Goal: Transaction & Acquisition: Purchase product/service

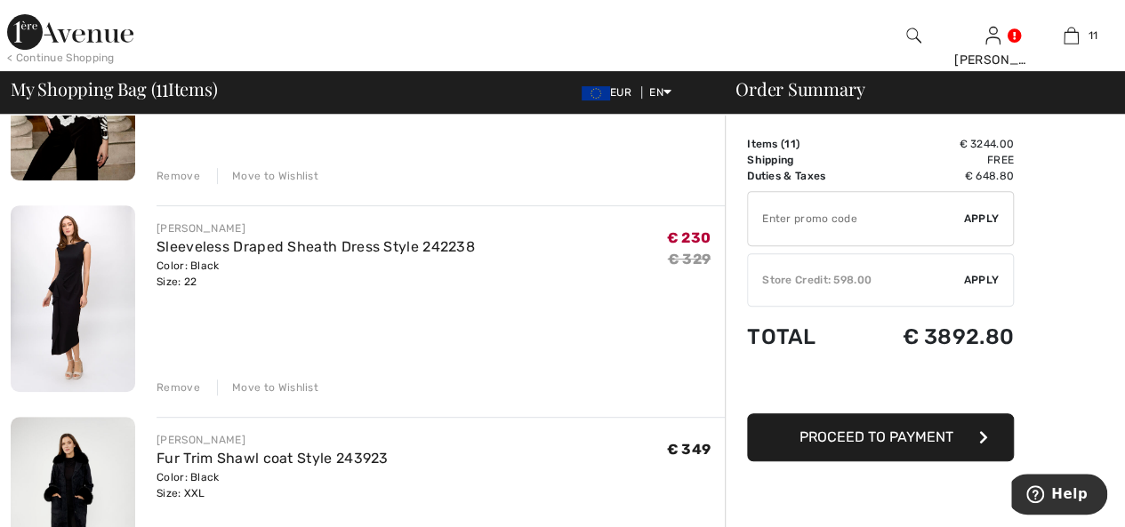
scroll to position [356, 0]
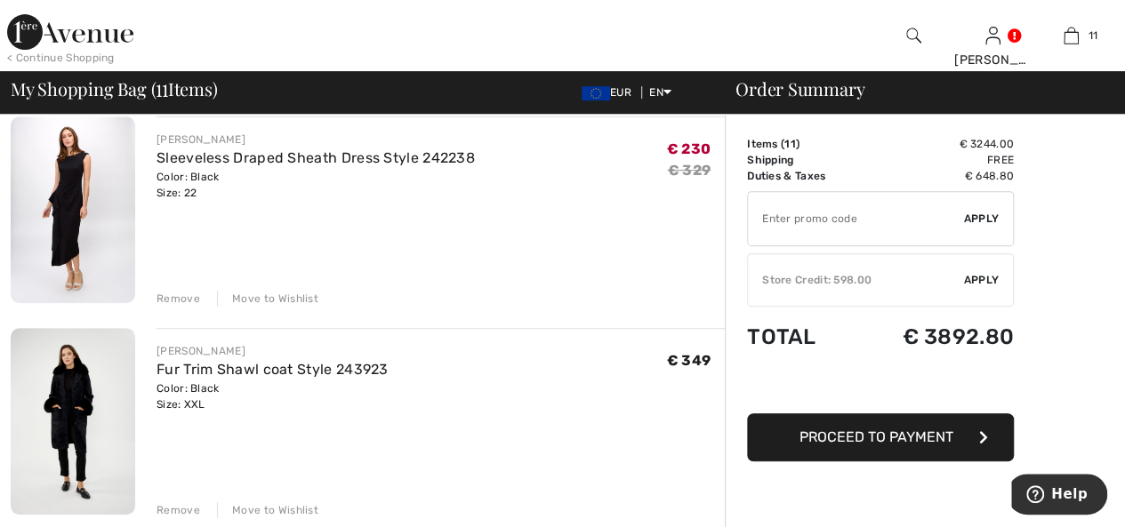
click at [180, 294] on div "Remove" at bounding box center [178, 299] width 44 height 16
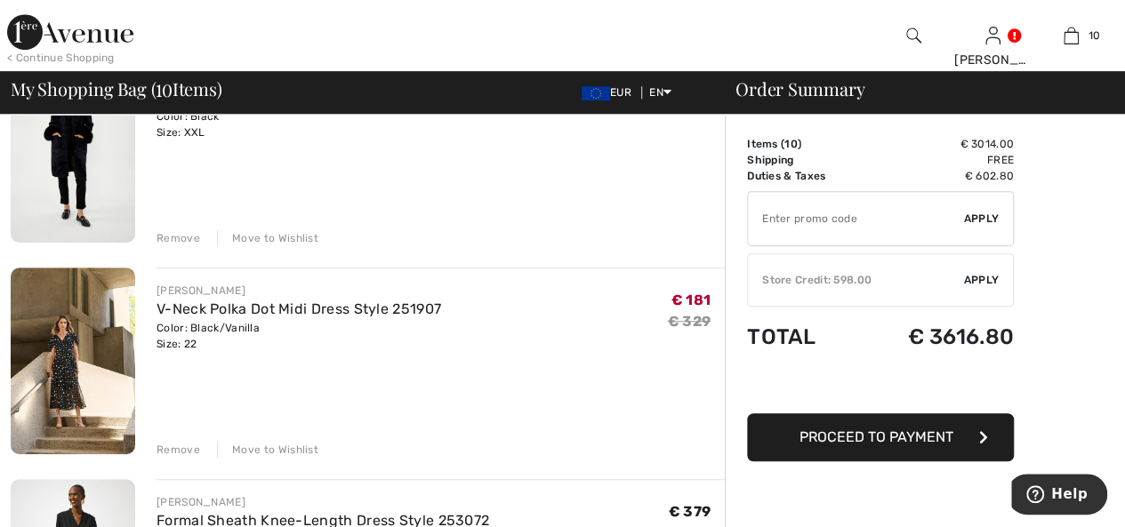
scroll to position [445, 0]
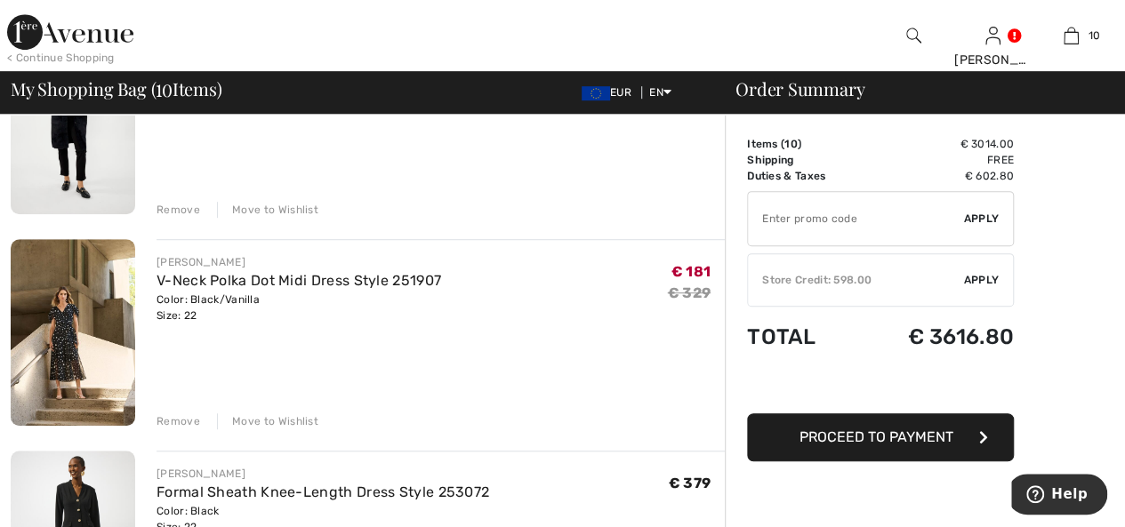
click at [178, 416] on div "Remove" at bounding box center [178, 421] width 44 height 16
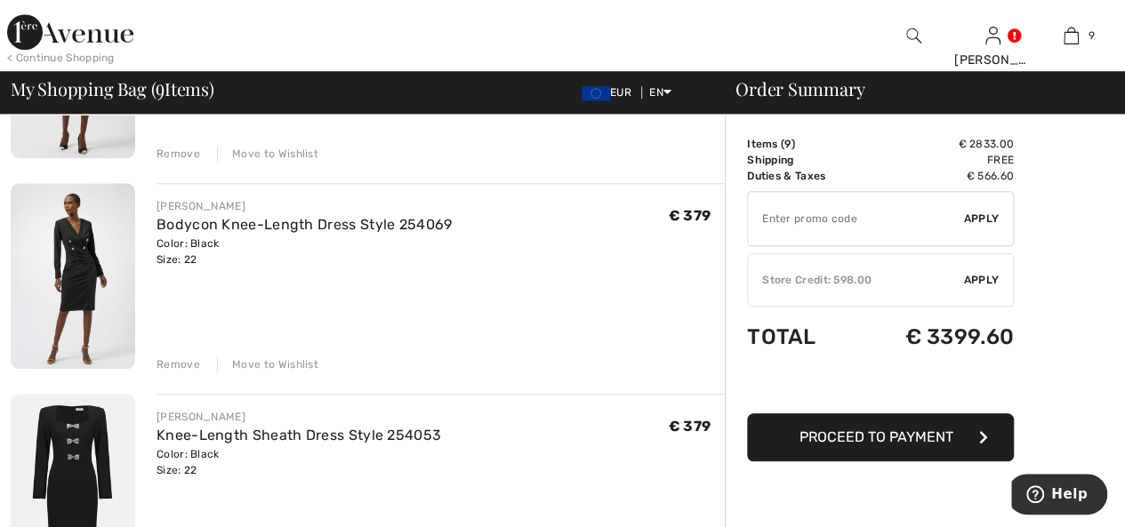
scroll to position [711, 0]
click at [172, 359] on div "Remove" at bounding box center [178, 365] width 44 height 16
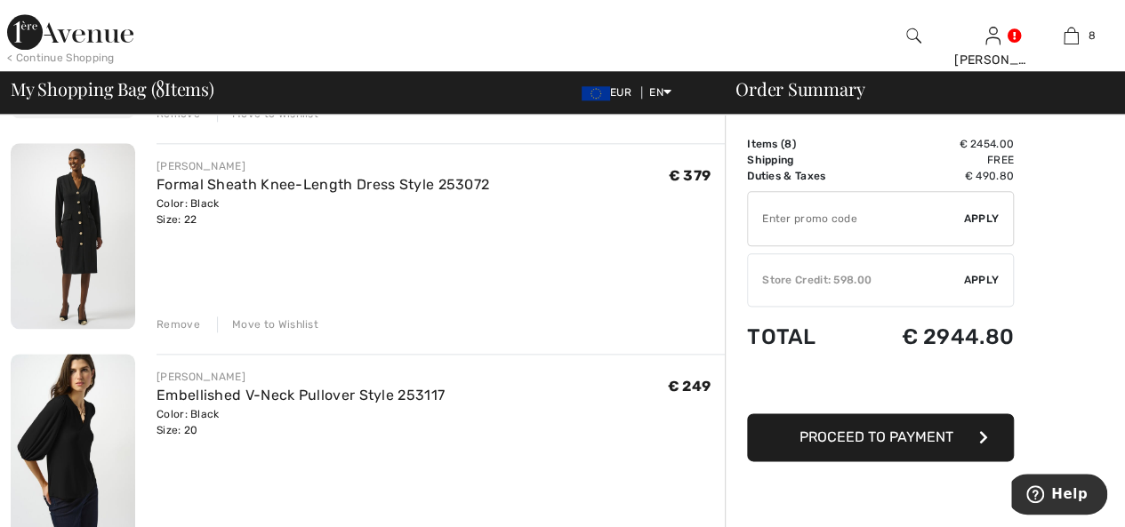
scroll to position [1067, 0]
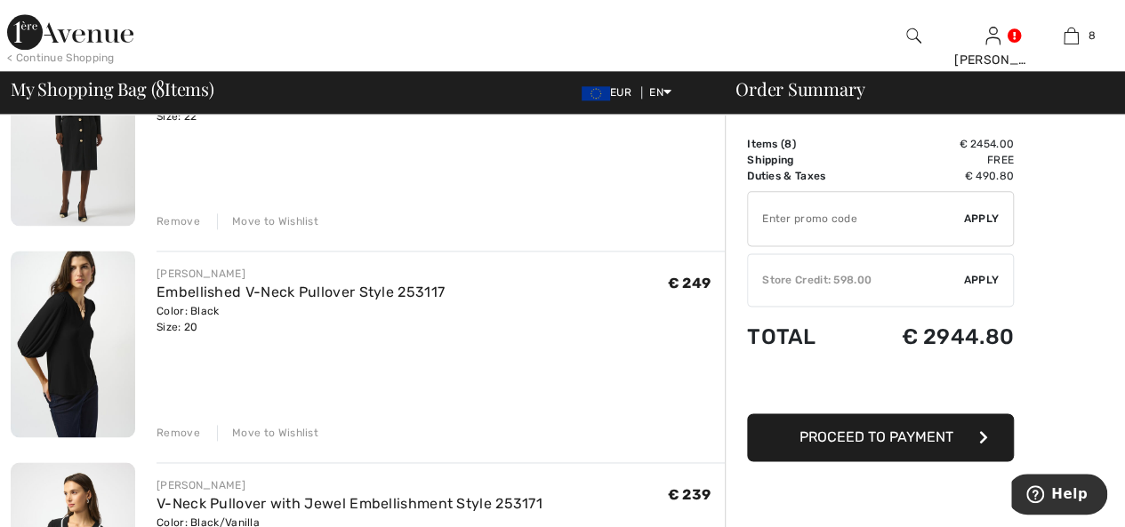
click at [50, 337] on img at bounding box center [73, 344] width 124 height 187
click at [206, 293] on link "Embellished V-Neck Pullover Style 253117" at bounding box center [300, 292] width 288 height 17
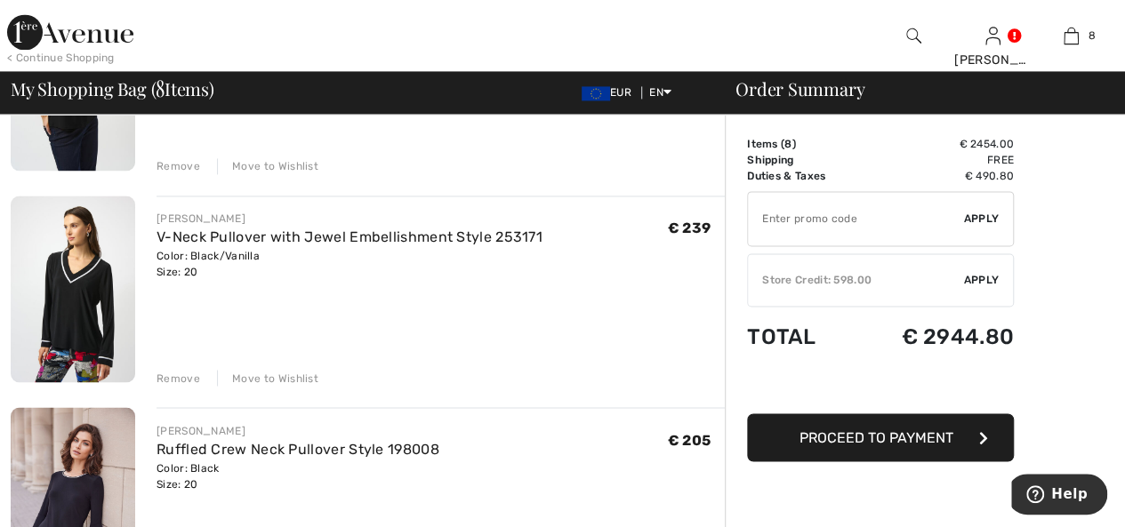
scroll to position [1423, 0]
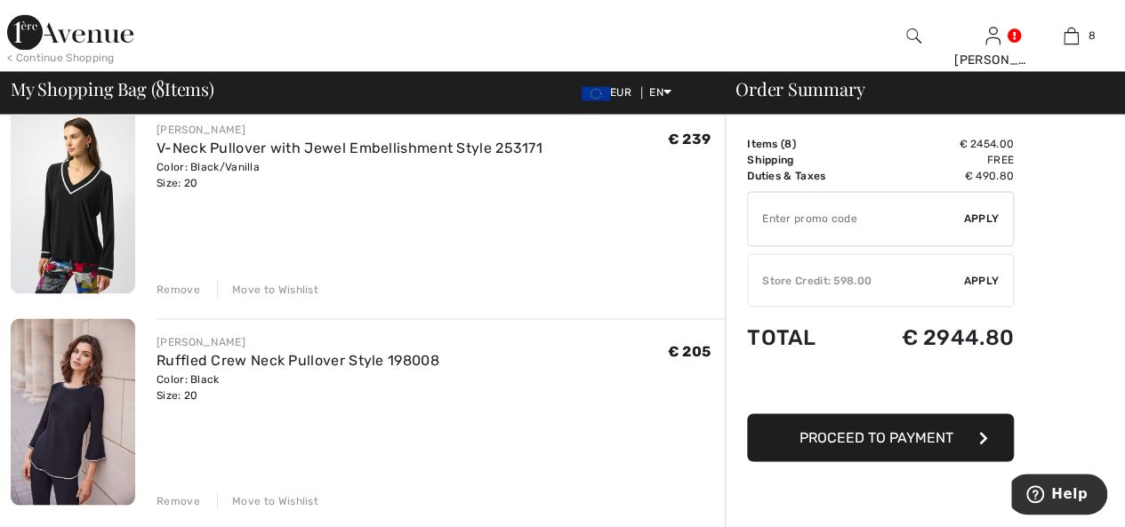
click at [76, 429] on img at bounding box center [73, 411] width 124 height 187
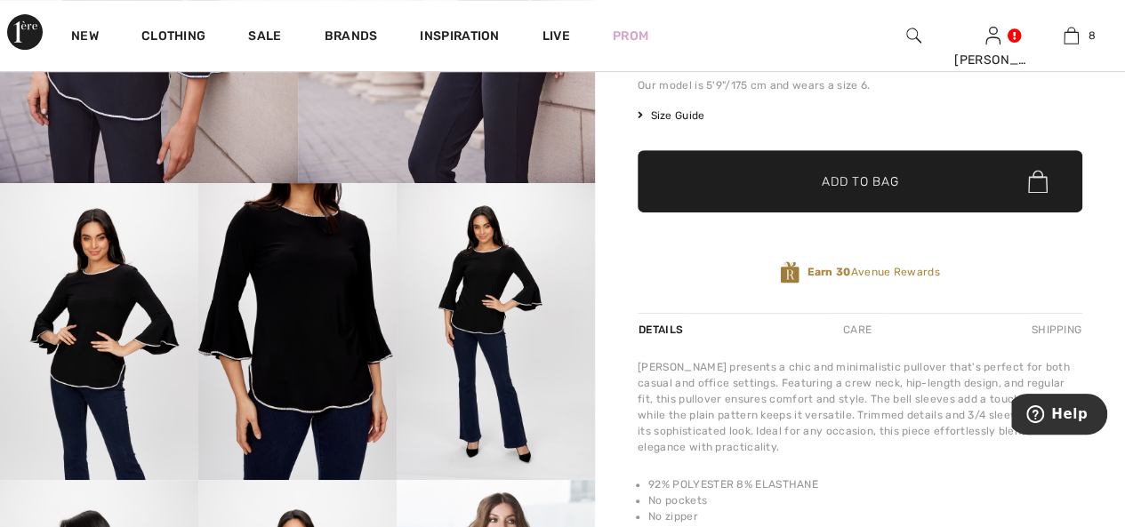
scroll to position [267, 0]
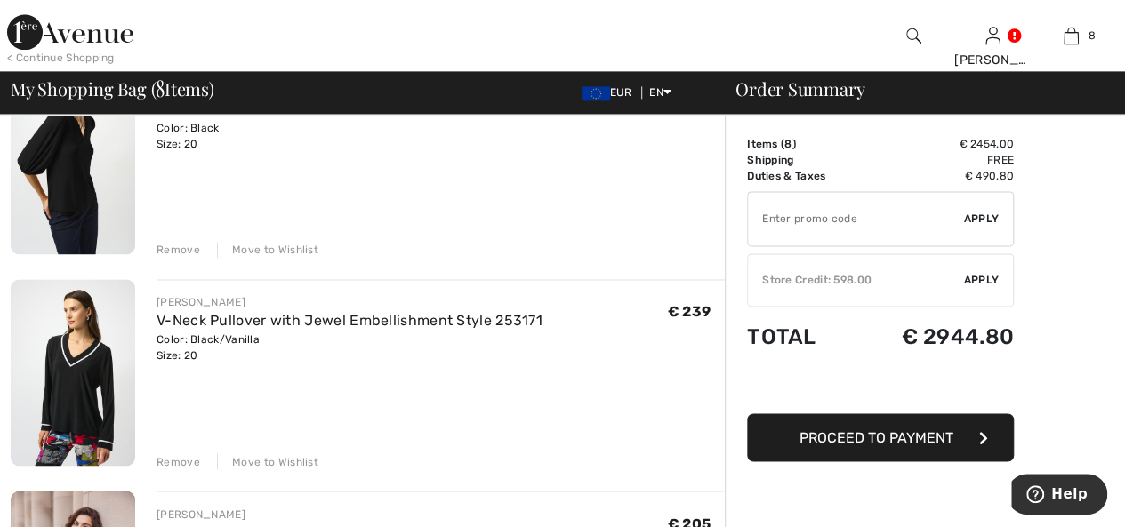
scroll to position [1245, 0]
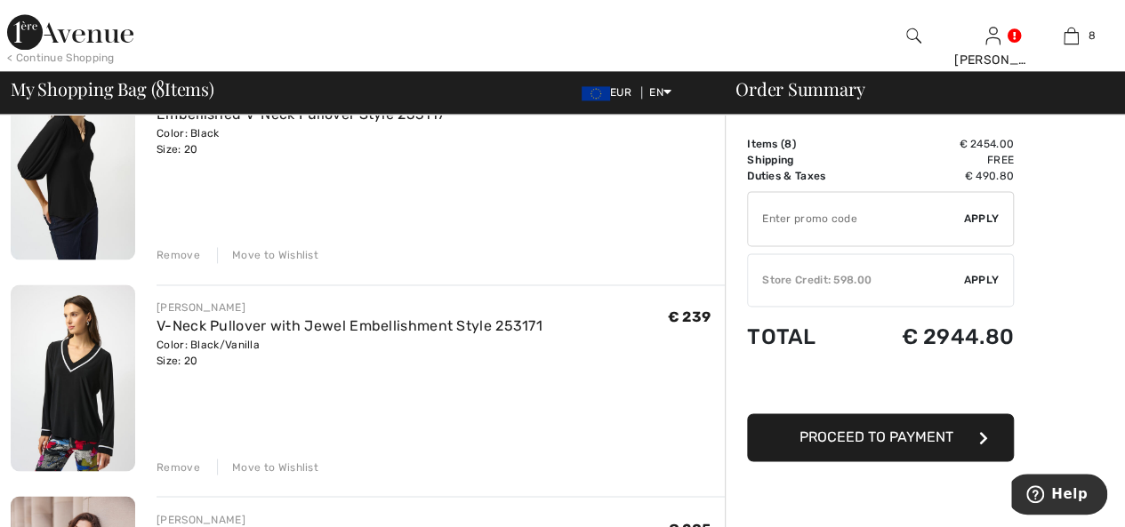
click at [80, 412] on img at bounding box center [73, 378] width 124 height 187
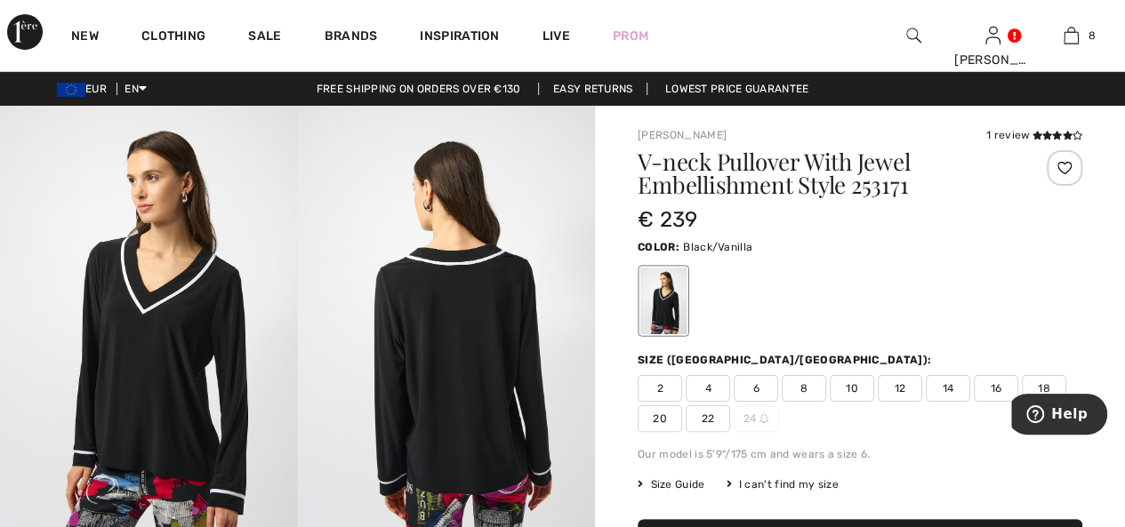
click at [162, 317] on img at bounding box center [149, 328] width 298 height 445
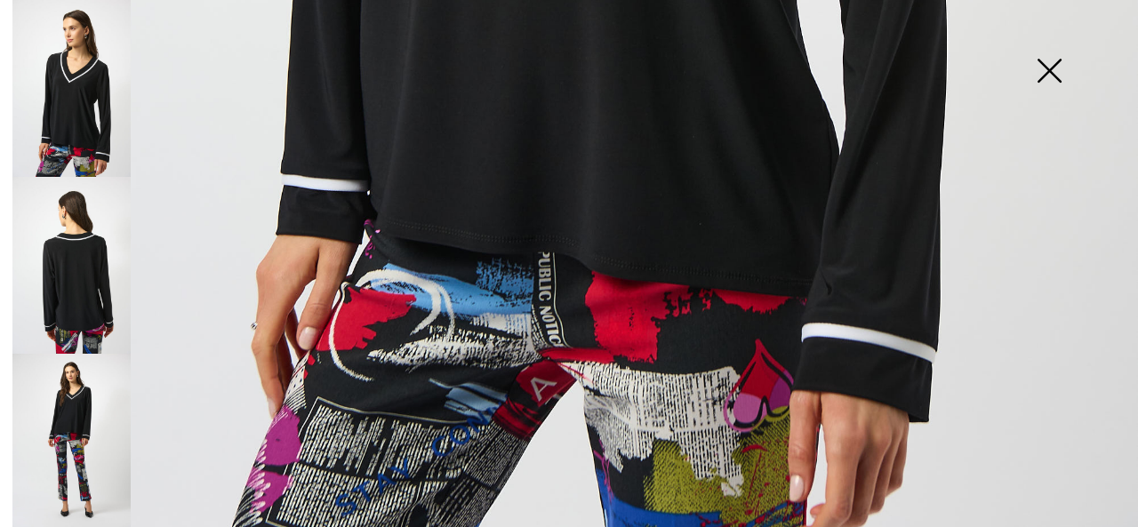
scroll to position [1156, 0]
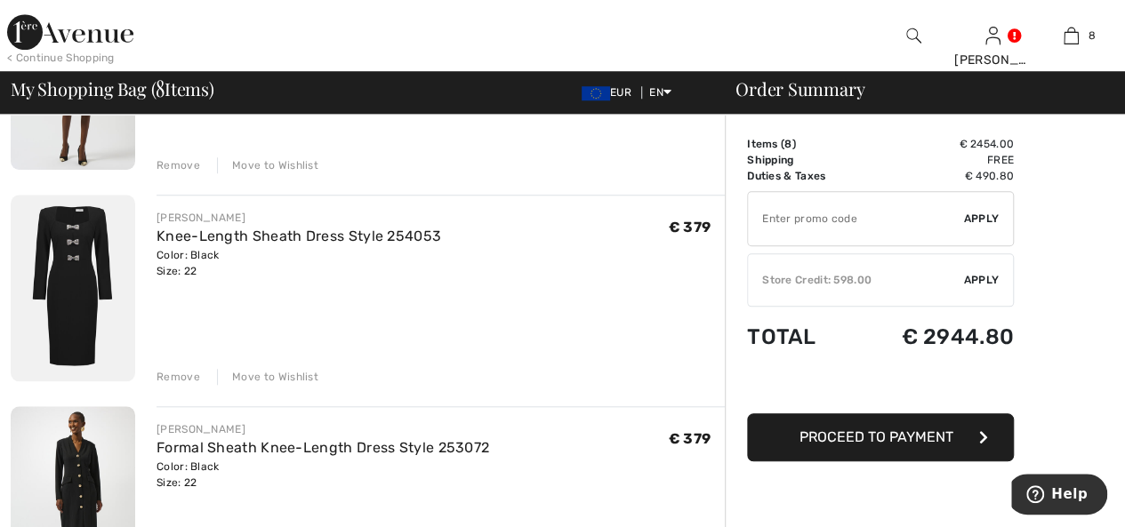
scroll to position [533, 0]
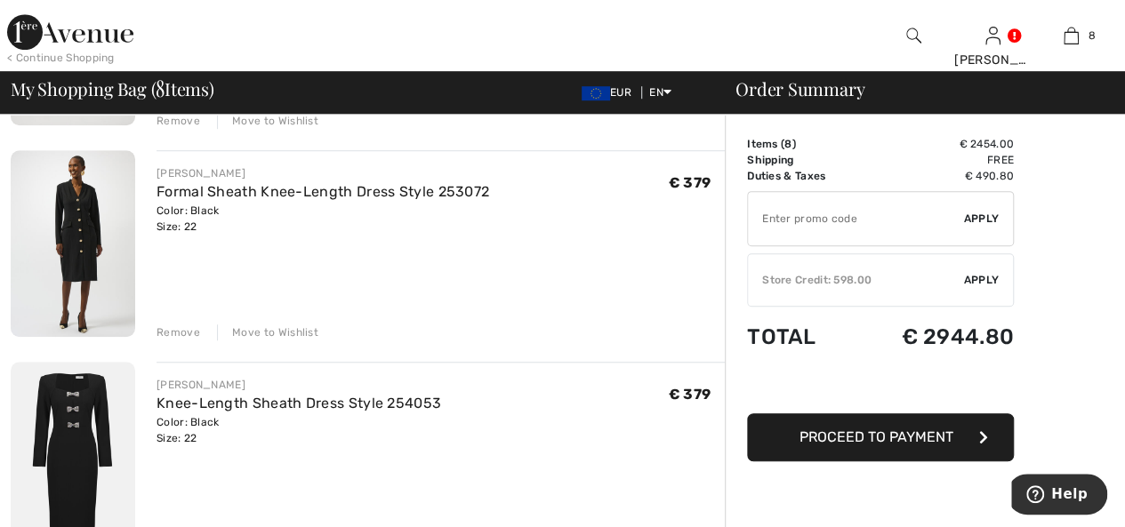
click at [173, 328] on div "Remove" at bounding box center [178, 333] width 44 height 16
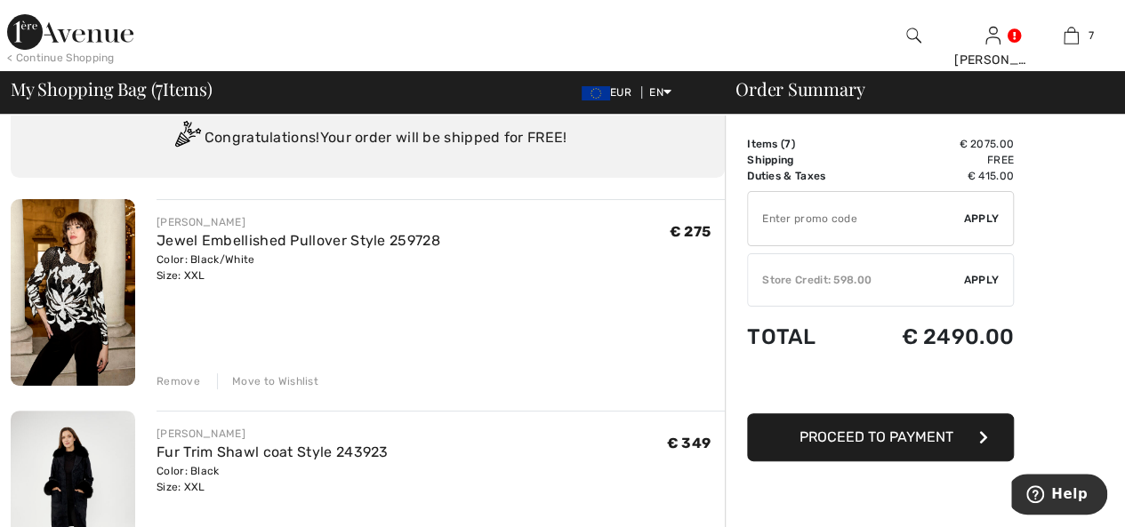
scroll to position [89, 0]
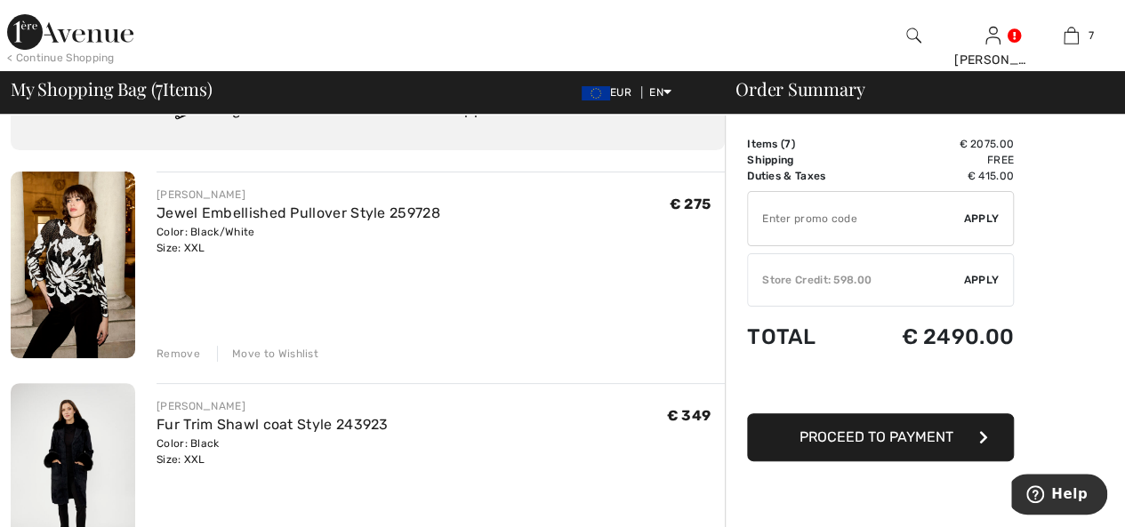
click at [70, 276] on img at bounding box center [73, 265] width 124 height 187
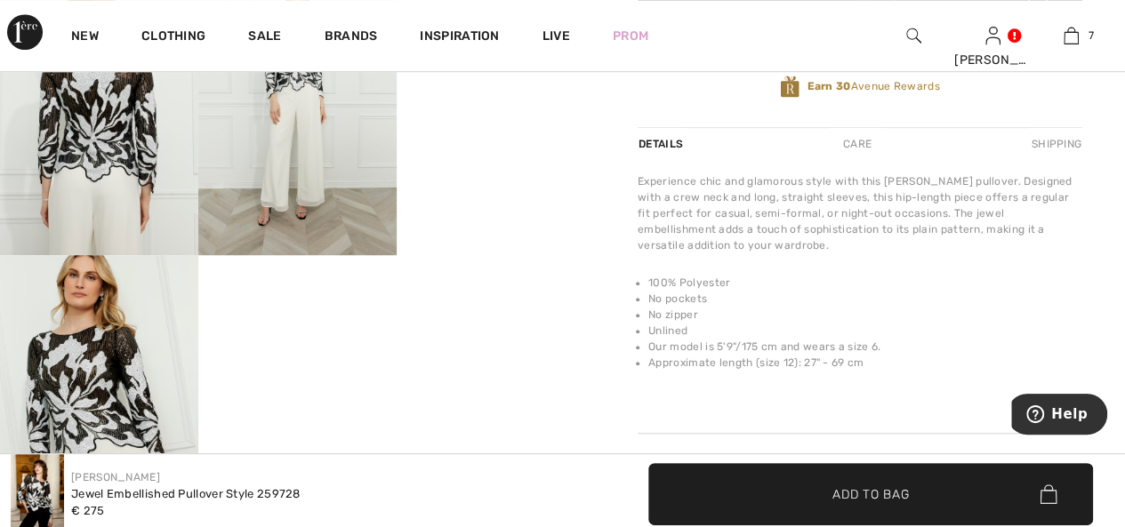
scroll to position [622, 0]
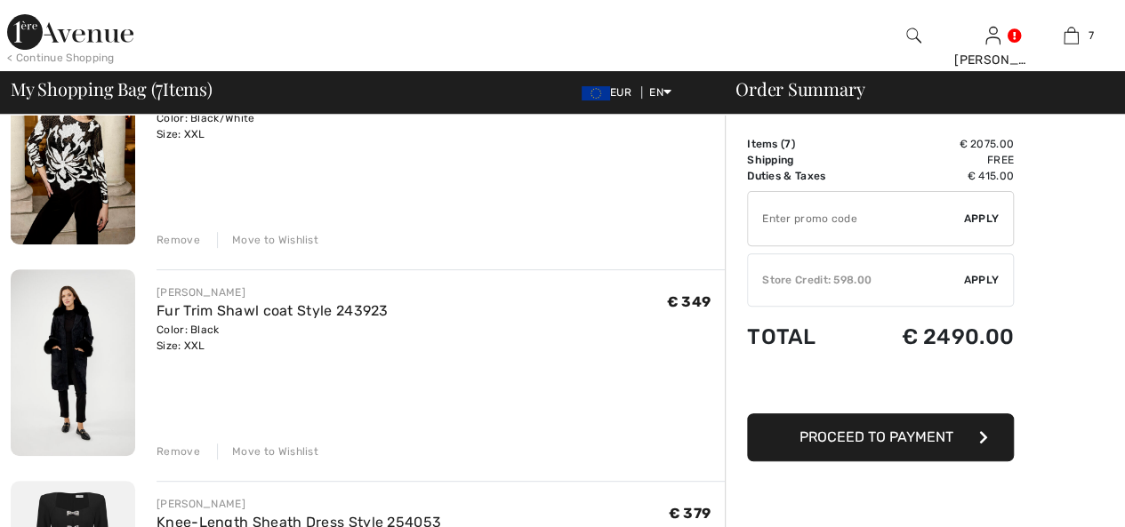
scroll to position [267, 0]
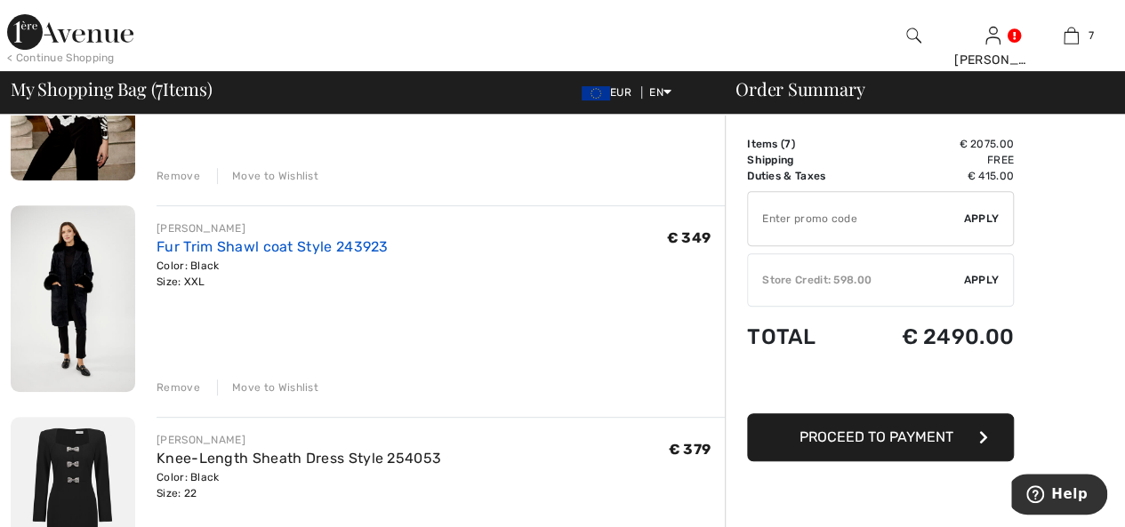
click at [177, 245] on link "Fur Trim Shawl coat Style 243923" at bounding box center [272, 246] width 232 height 17
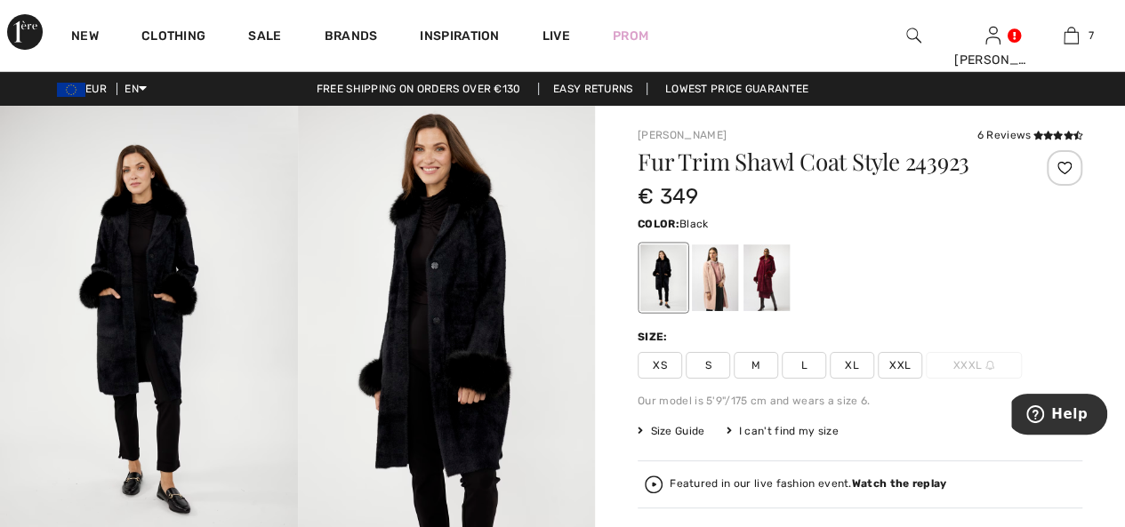
click at [138, 301] on img at bounding box center [149, 329] width 298 height 446
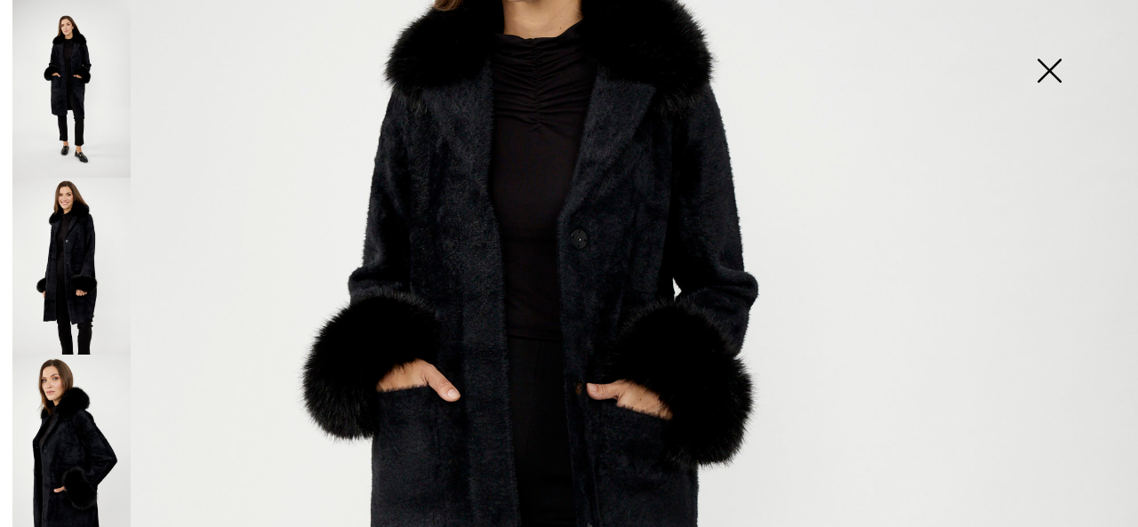
scroll to position [356, 0]
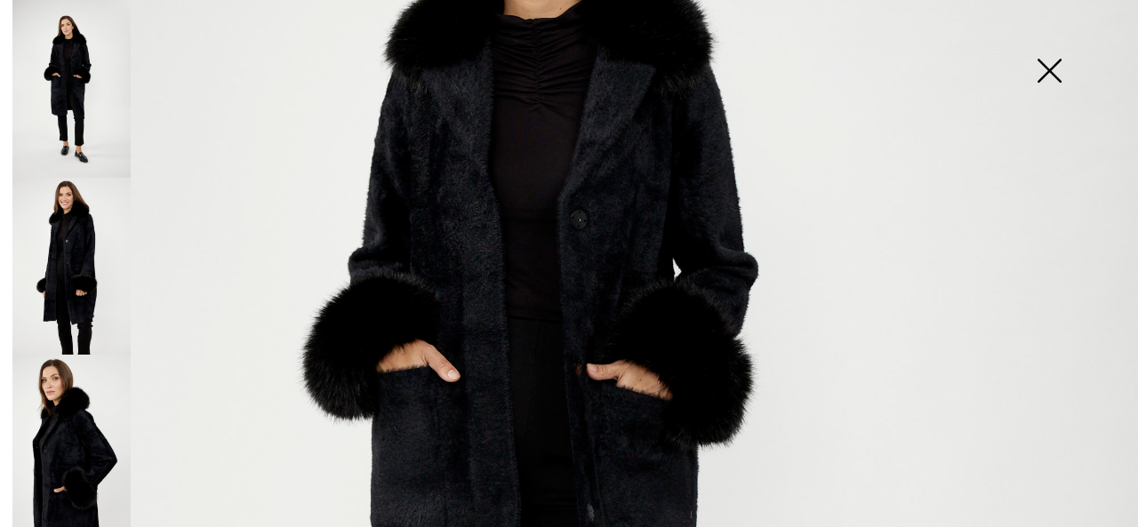
click at [474, 246] on img at bounding box center [569, 497] width 1138 height 1707
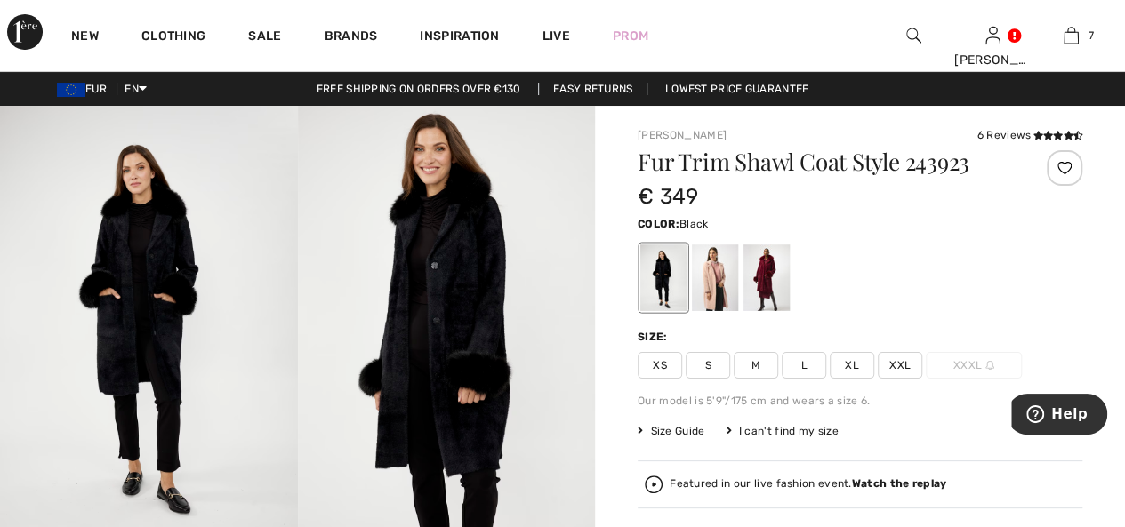
click at [441, 298] on img at bounding box center [447, 329] width 298 height 446
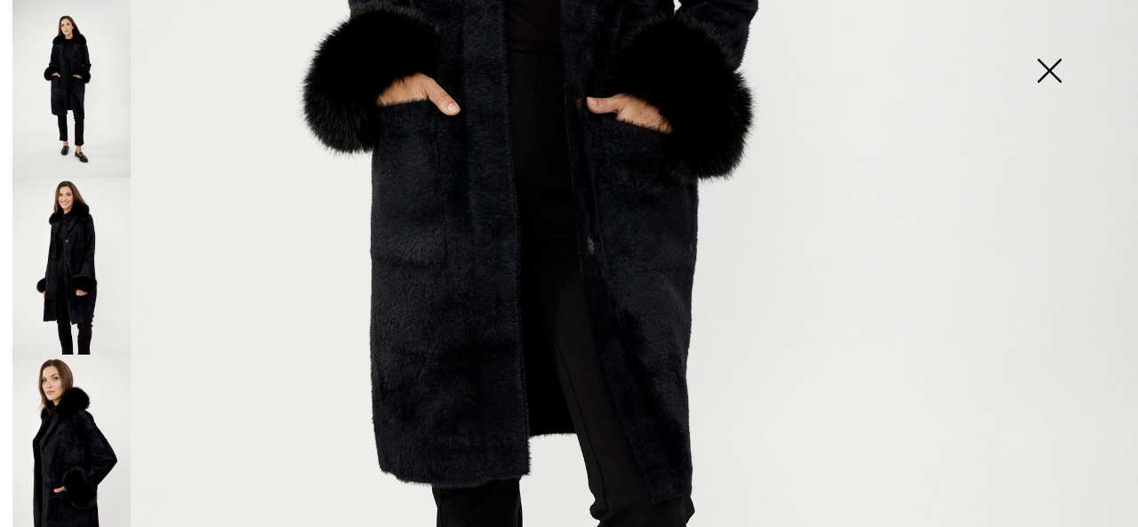
scroll to position [711, 0]
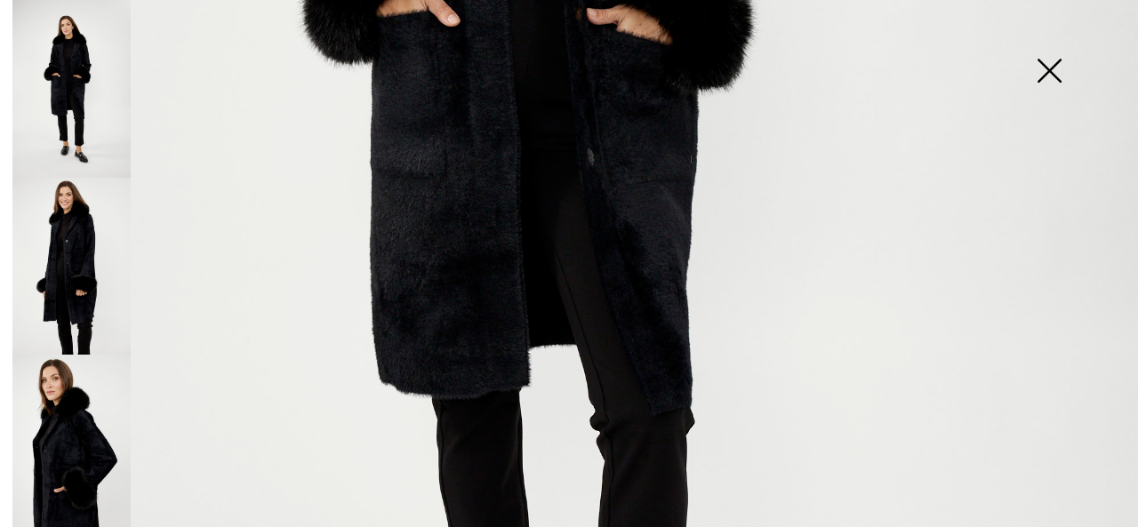
click at [91, 284] on img at bounding box center [71, 267] width 118 height 178
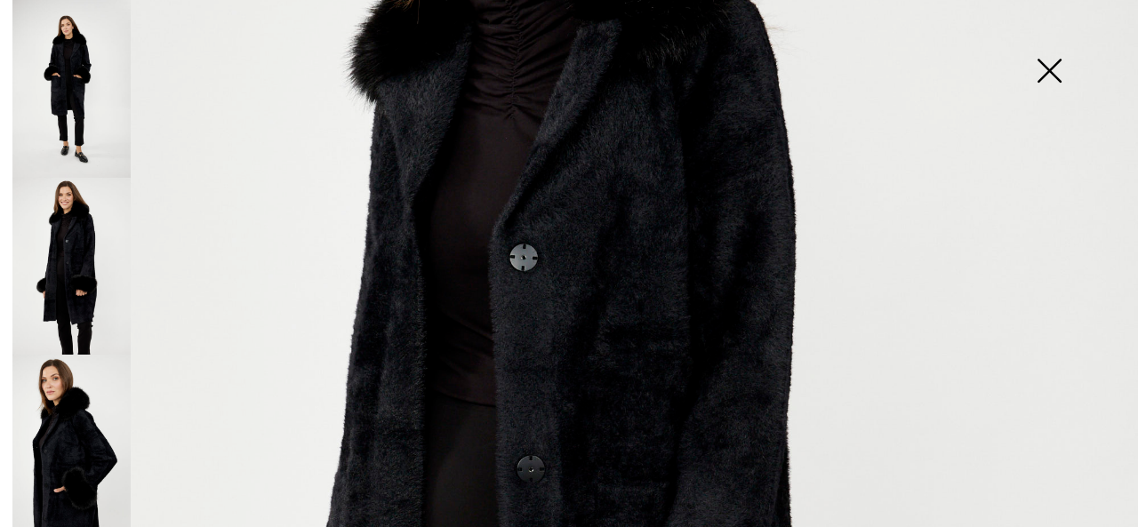
scroll to position [178, 0]
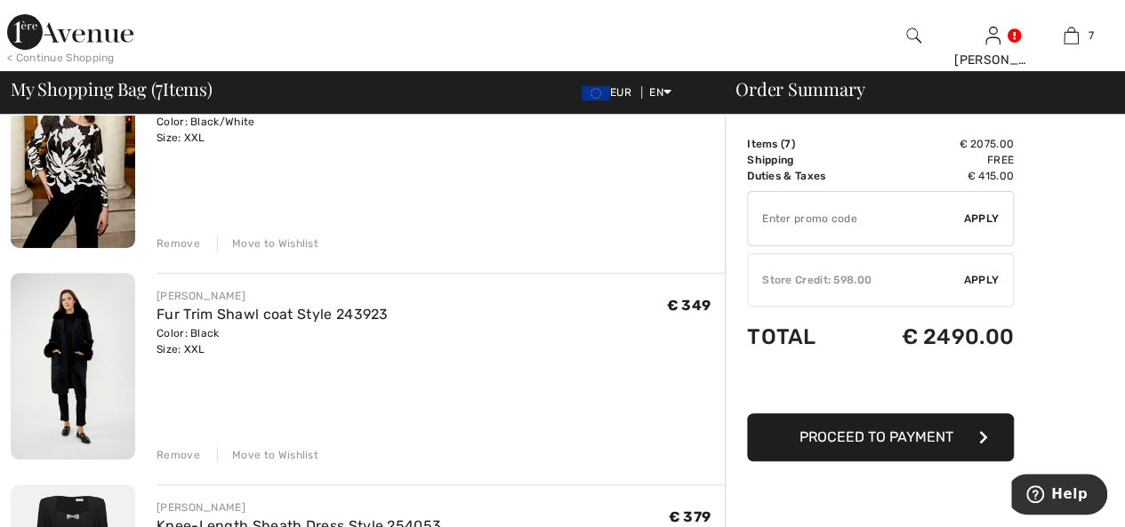
scroll to position [89, 0]
